Goal: Check status: Check status

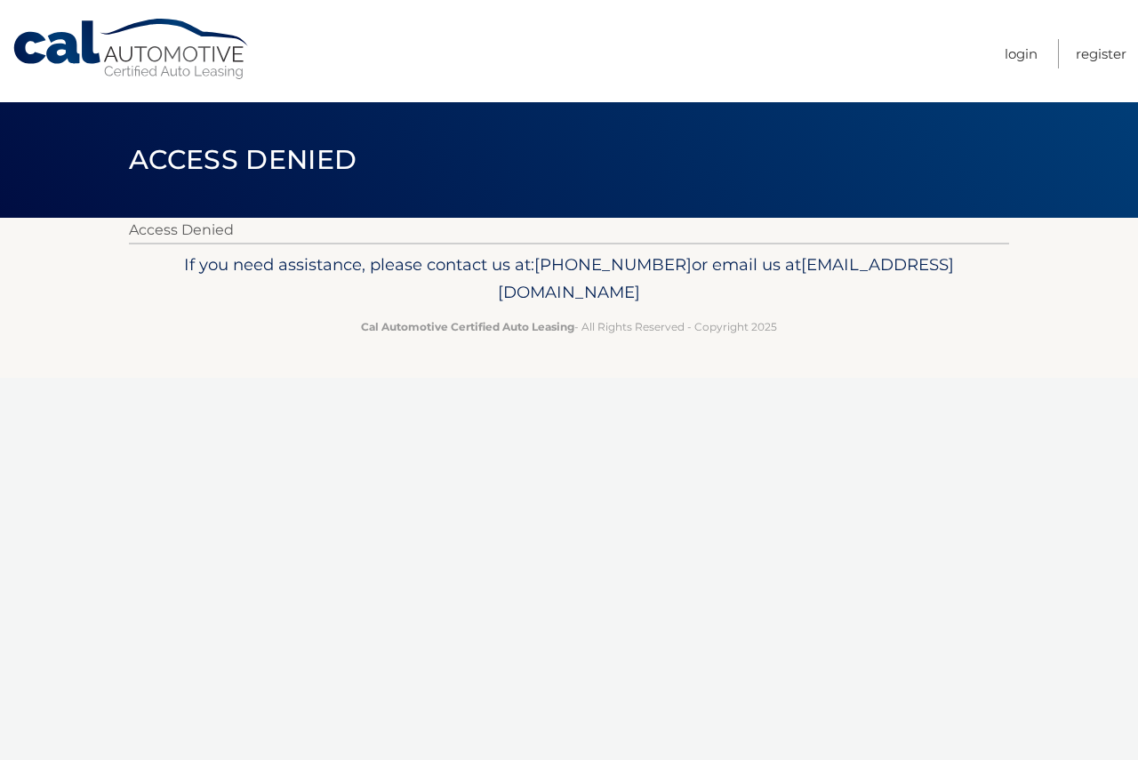
click at [181, 55] on link "Cal Automotive" at bounding box center [132, 49] width 240 height 63
click at [77, 62] on link "Cal Automotive" at bounding box center [132, 49] width 240 height 63
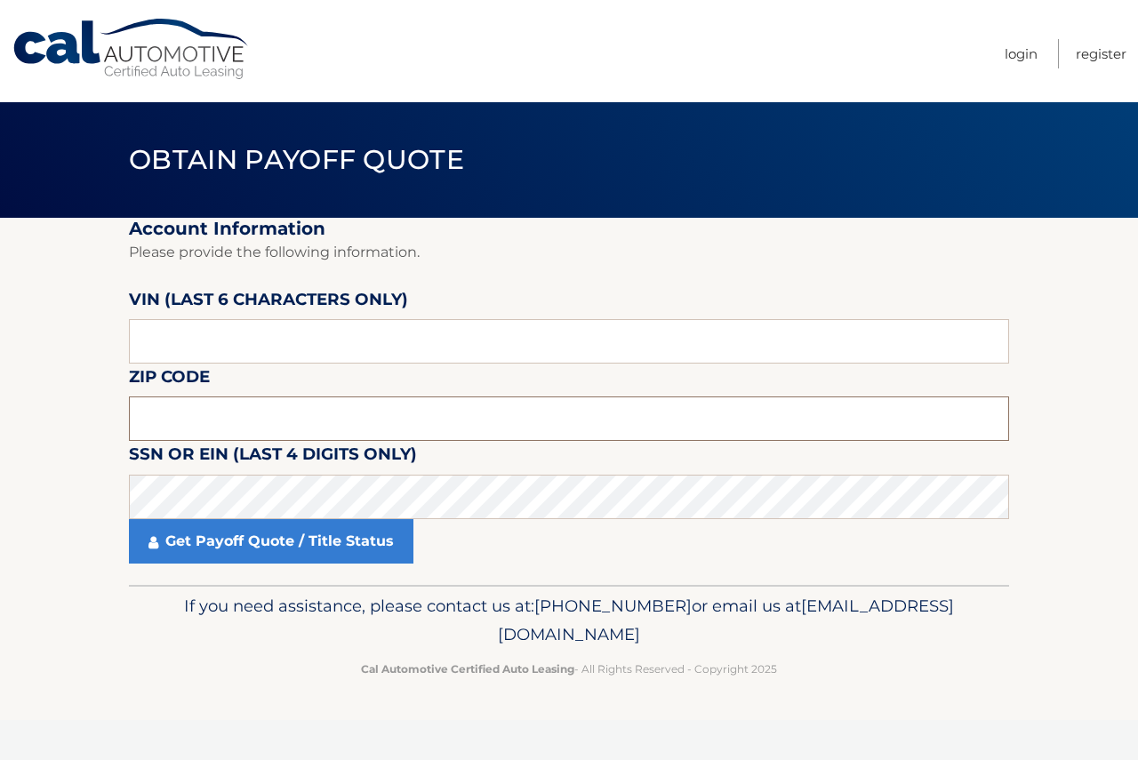
click at [454, 414] on input "text" at bounding box center [569, 419] width 880 height 44
type input "19104"
click at [444, 348] on input "text" at bounding box center [569, 341] width 880 height 44
click at [447, 339] on input "text" at bounding box center [569, 341] width 880 height 44
click at [293, 333] on input "text" at bounding box center [569, 341] width 880 height 44
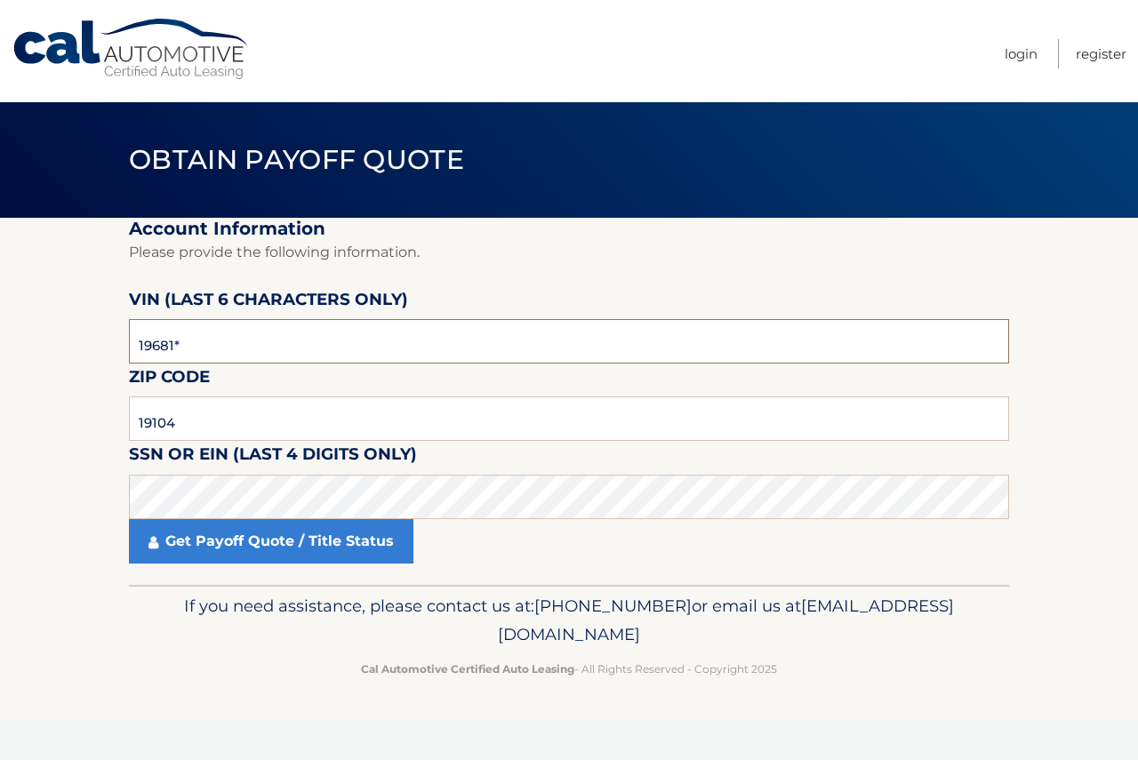
type input "196814"
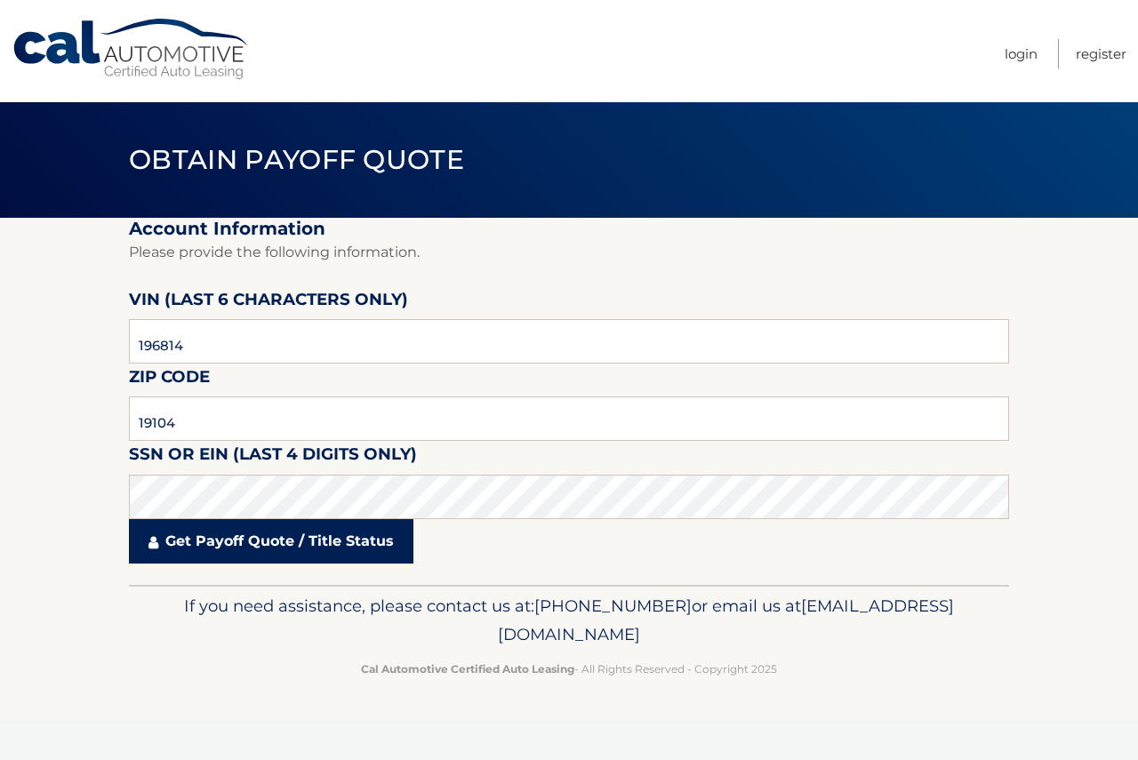
click at [313, 532] on link "Get Payoff Quote / Title Status" at bounding box center [271, 541] width 285 height 44
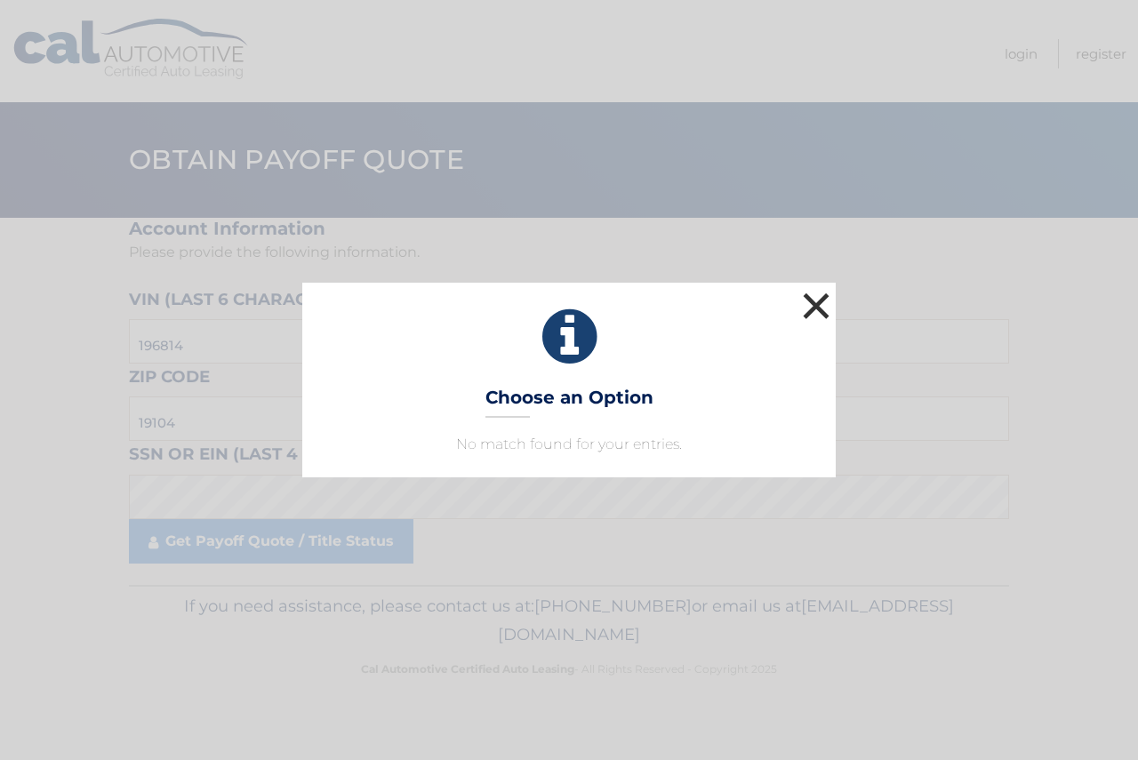
click at [814, 312] on button "×" at bounding box center [817, 306] width 36 height 36
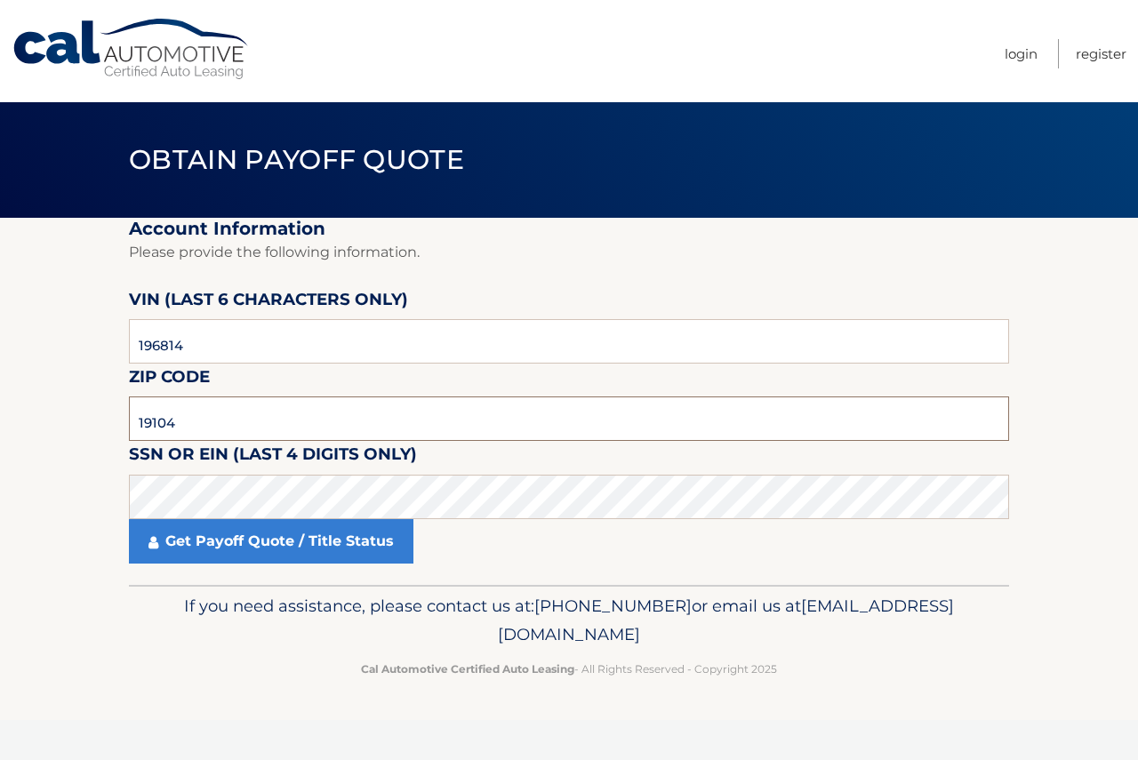
click at [301, 419] on input "19104" at bounding box center [569, 419] width 880 height 44
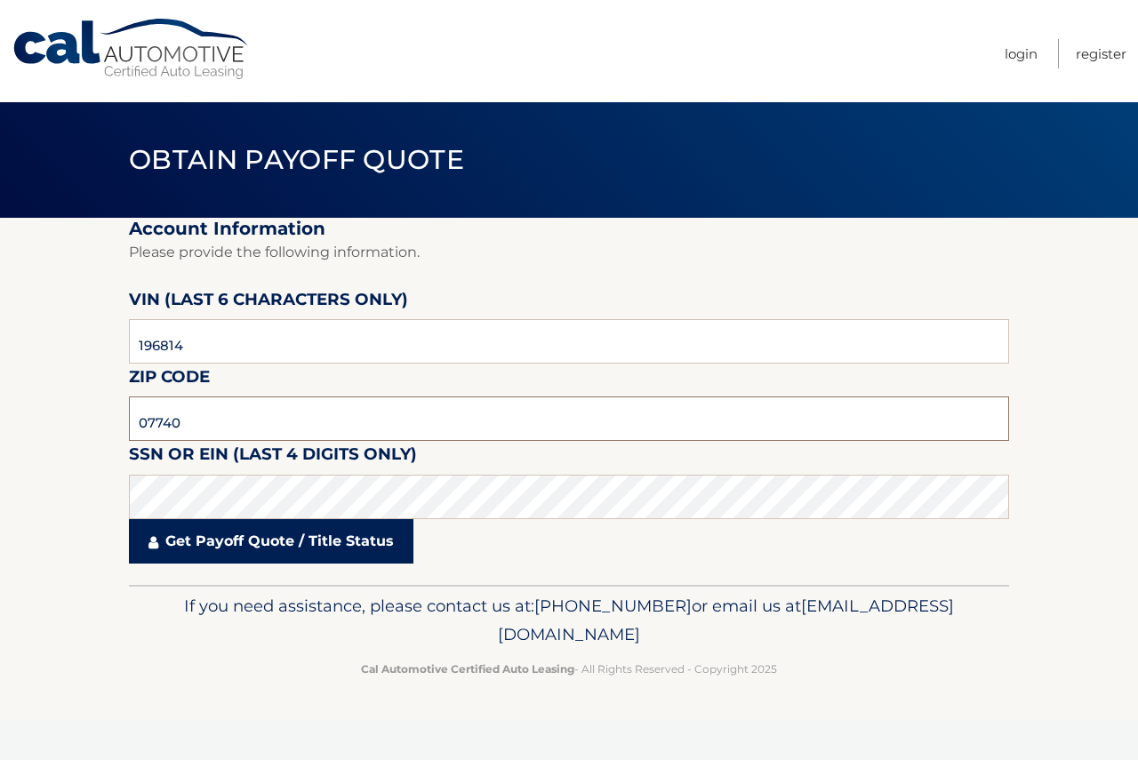
type input "07740"
click at [268, 557] on link "Get Payoff Quote / Title Status" at bounding box center [271, 541] width 285 height 44
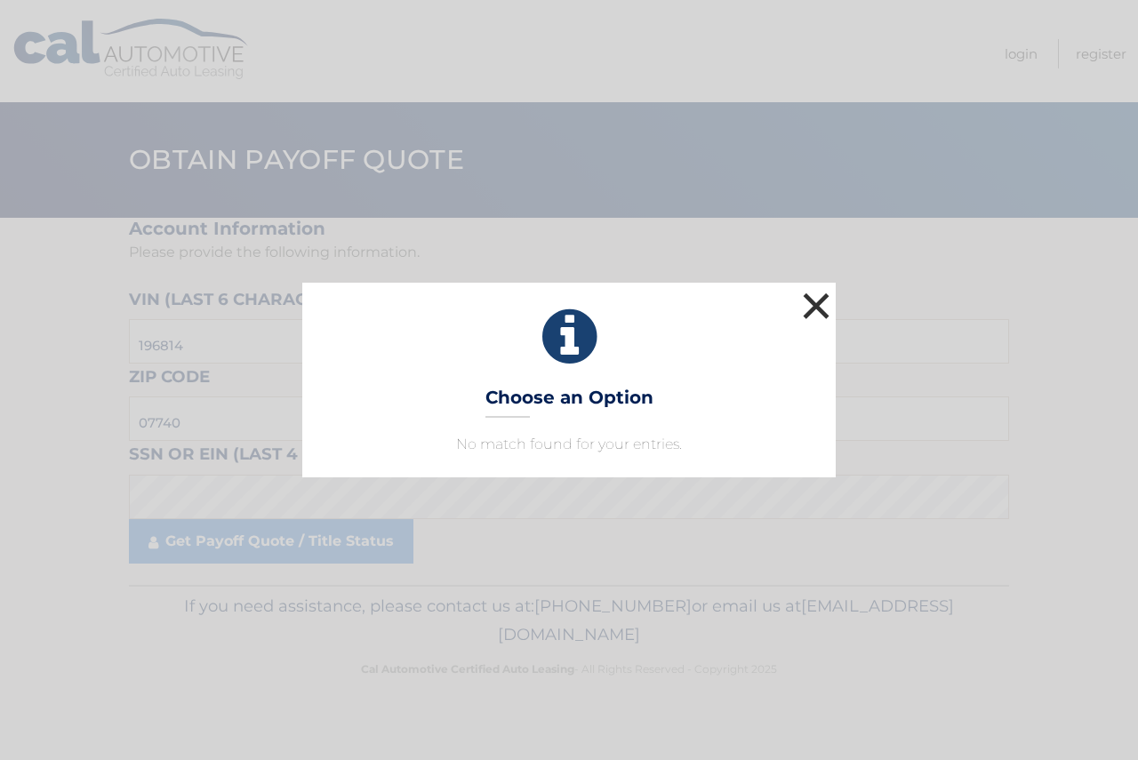
click at [831, 313] on button "×" at bounding box center [817, 306] width 36 height 36
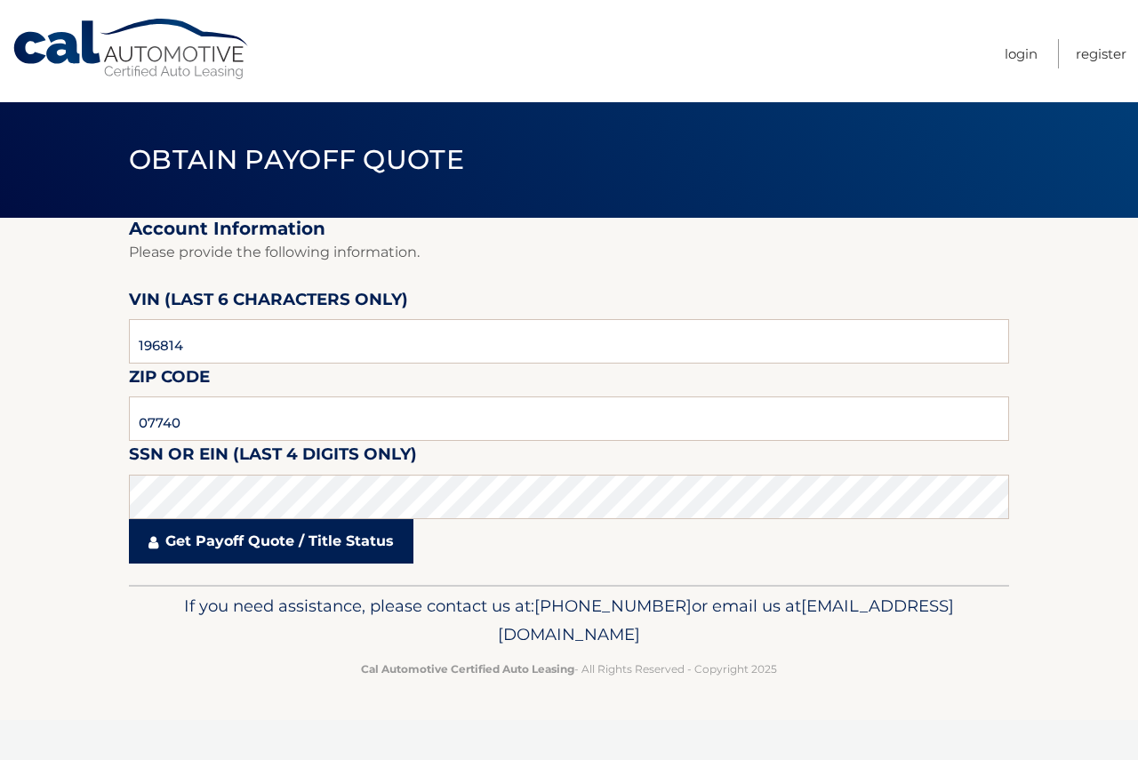
click at [246, 537] on link "Get Payoff Quote / Title Status" at bounding box center [271, 541] width 285 height 44
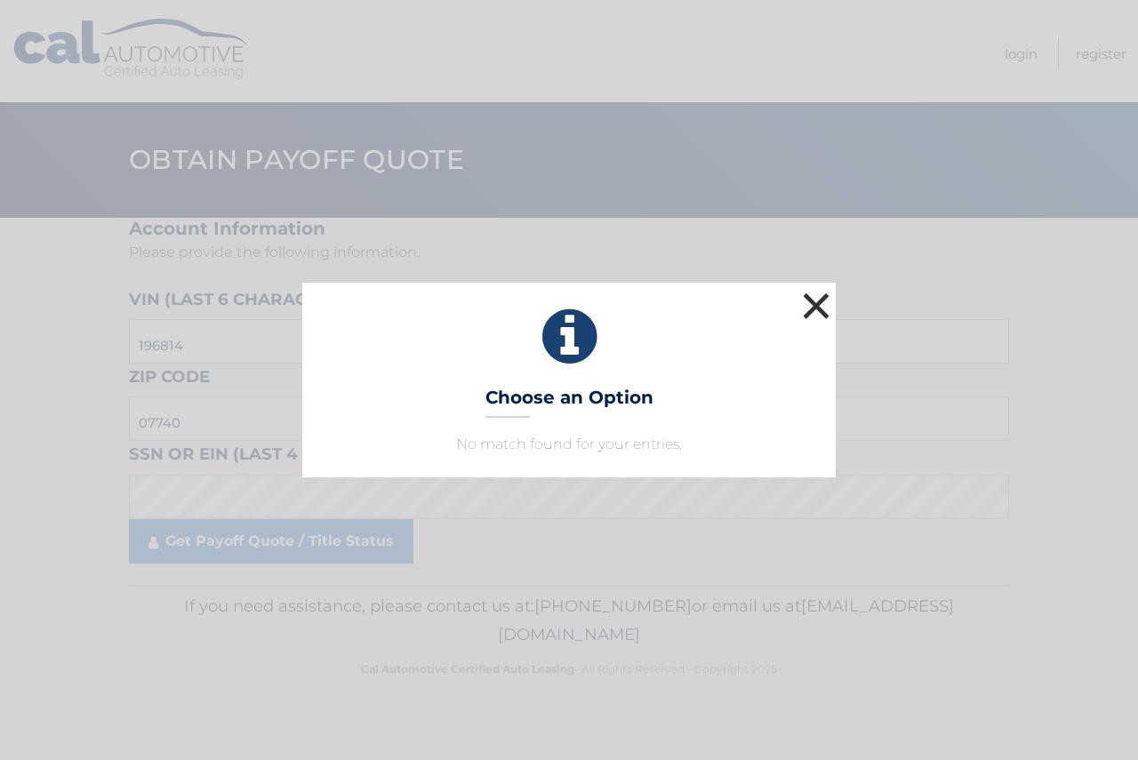
click at [825, 300] on button "×" at bounding box center [817, 306] width 36 height 36
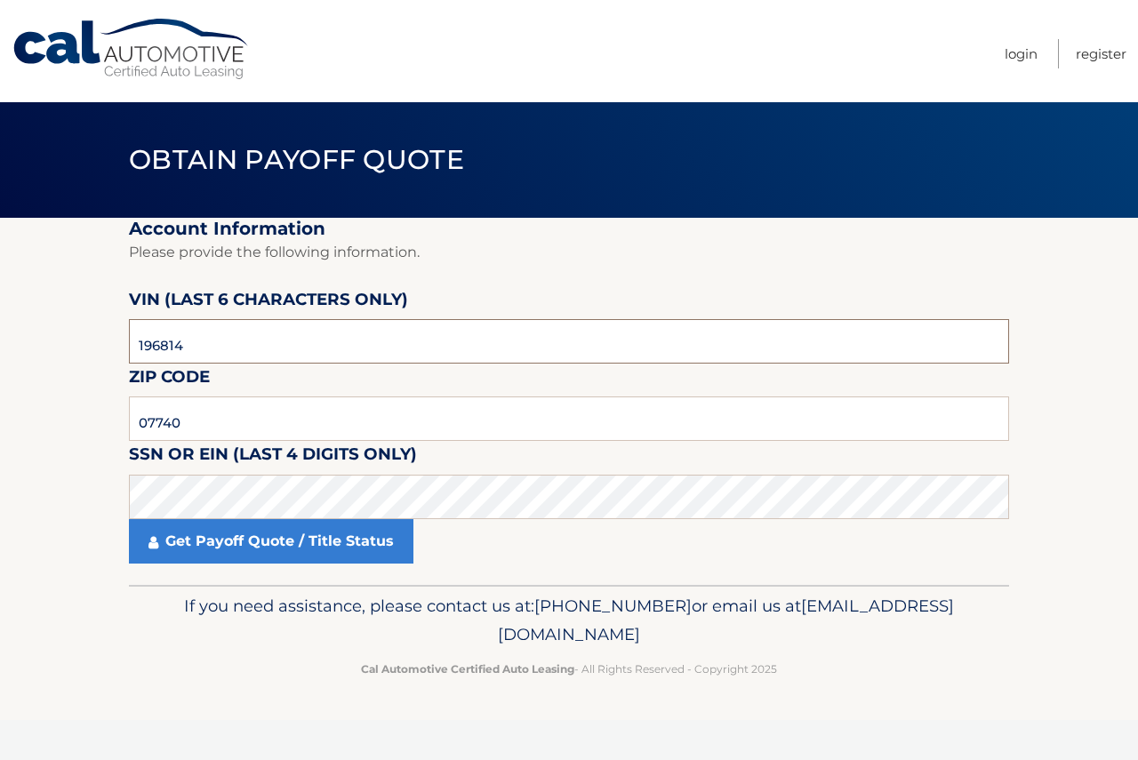
click at [317, 341] on input "196814" at bounding box center [569, 341] width 880 height 44
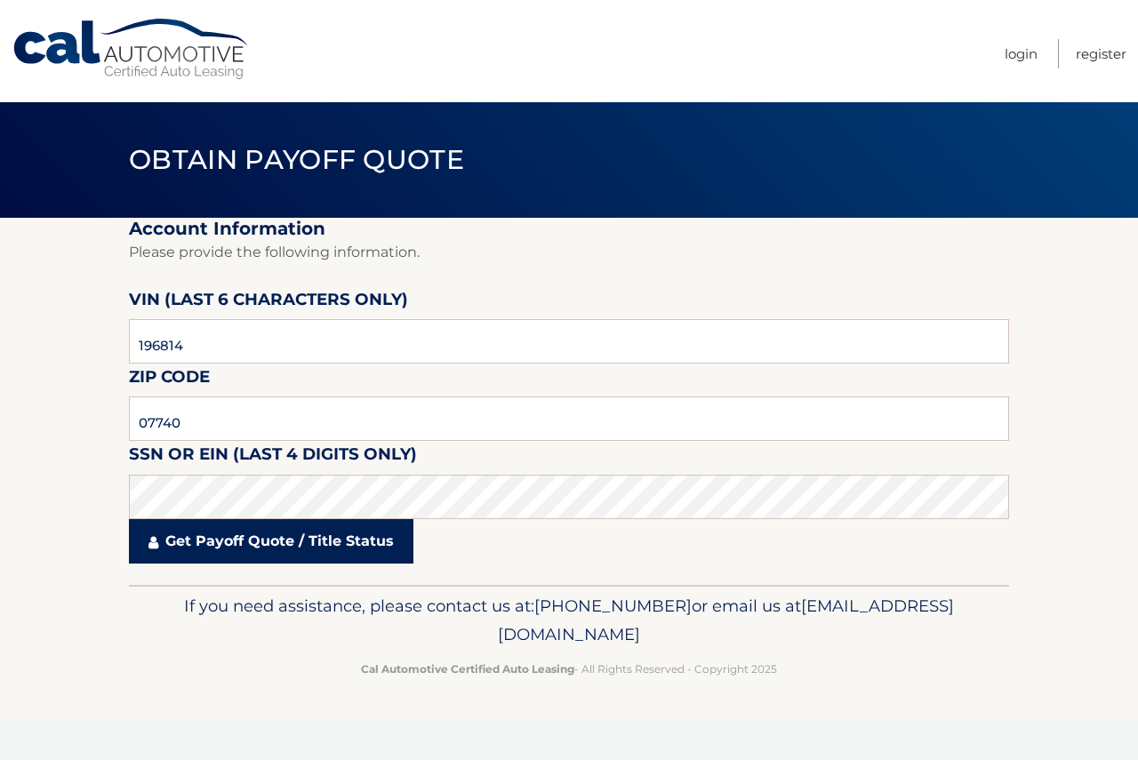
click at [286, 537] on link "Get Payoff Quote / Title Status" at bounding box center [271, 541] width 285 height 44
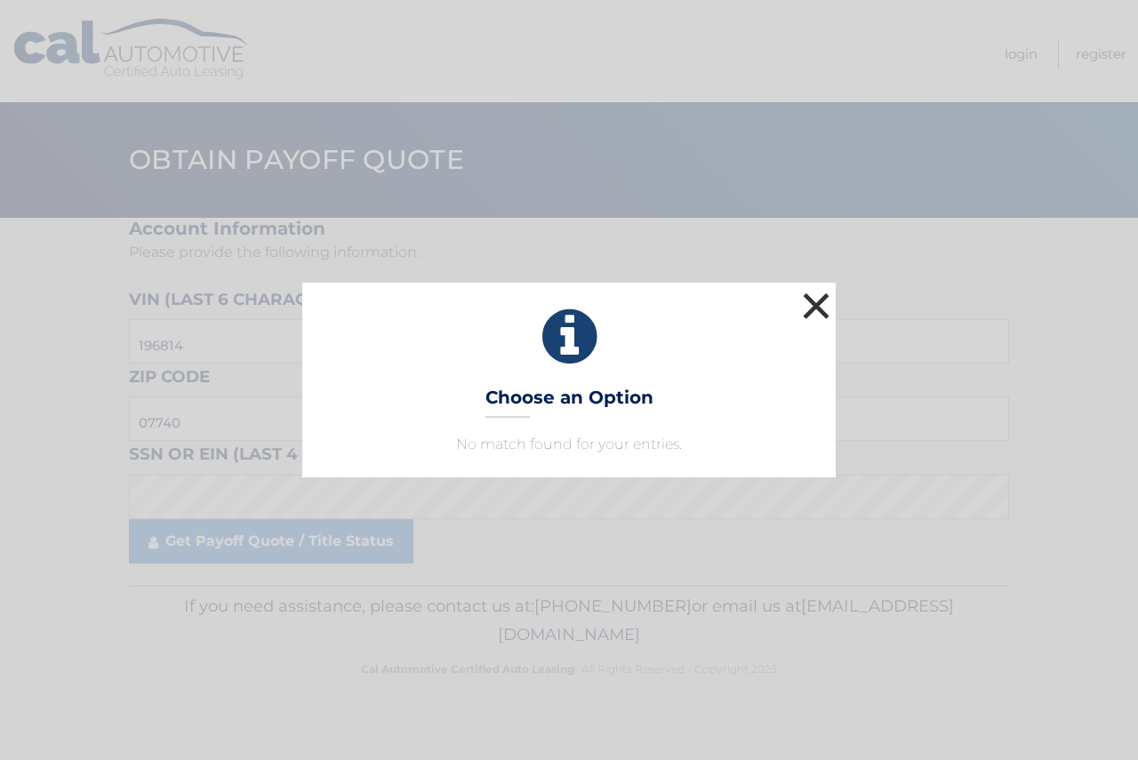
click at [799, 319] on button "×" at bounding box center [817, 306] width 36 height 36
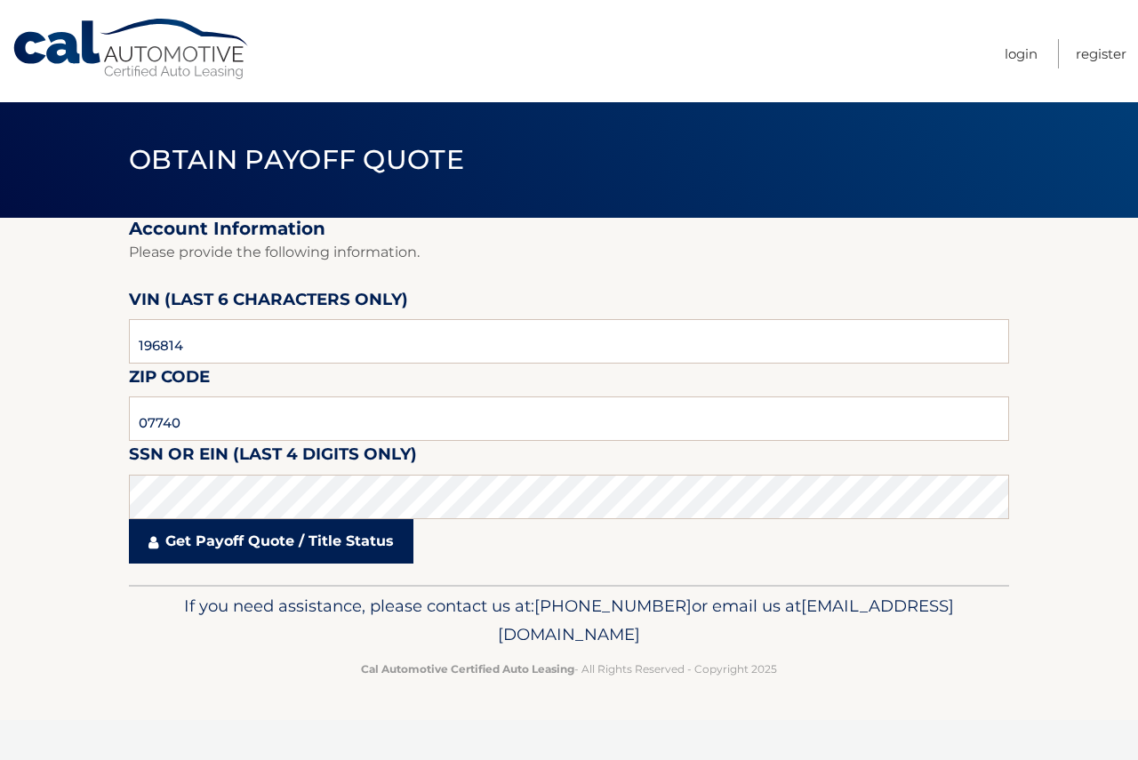
click at [219, 542] on link "Get Payoff Quote / Title Status" at bounding box center [271, 541] width 285 height 44
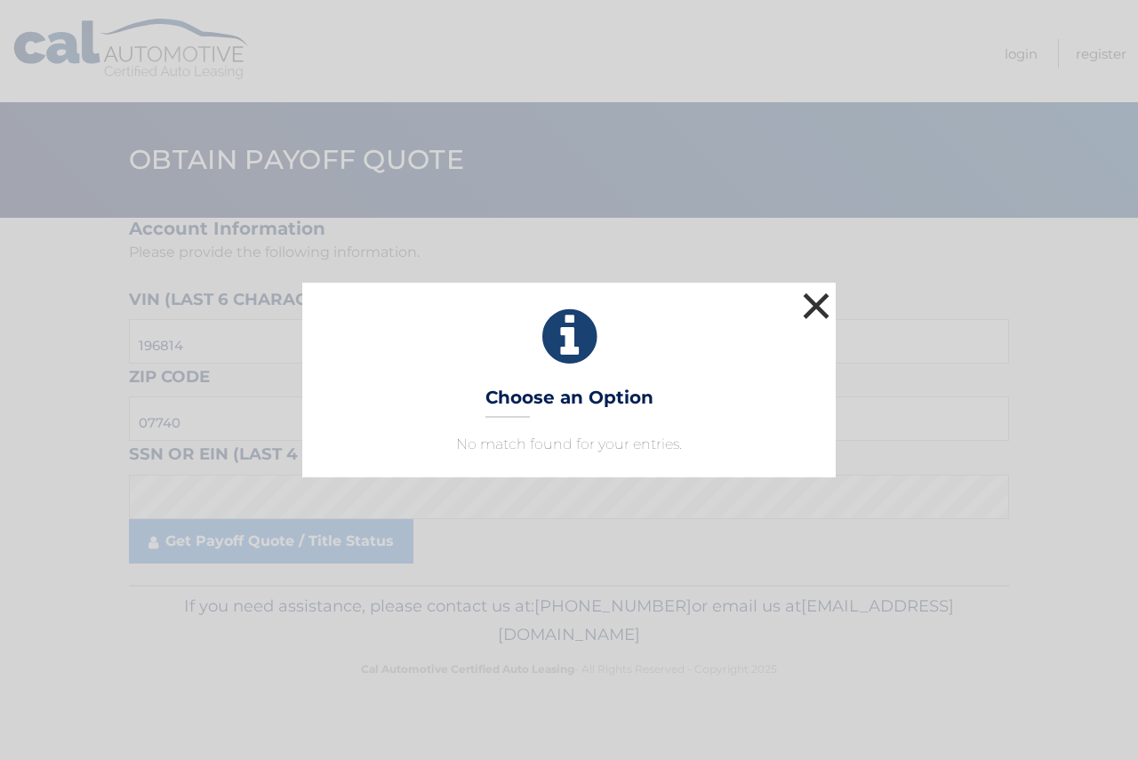
click at [812, 303] on button "×" at bounding box center [817, 306] width 36 height 36
